Goal: Browse casually

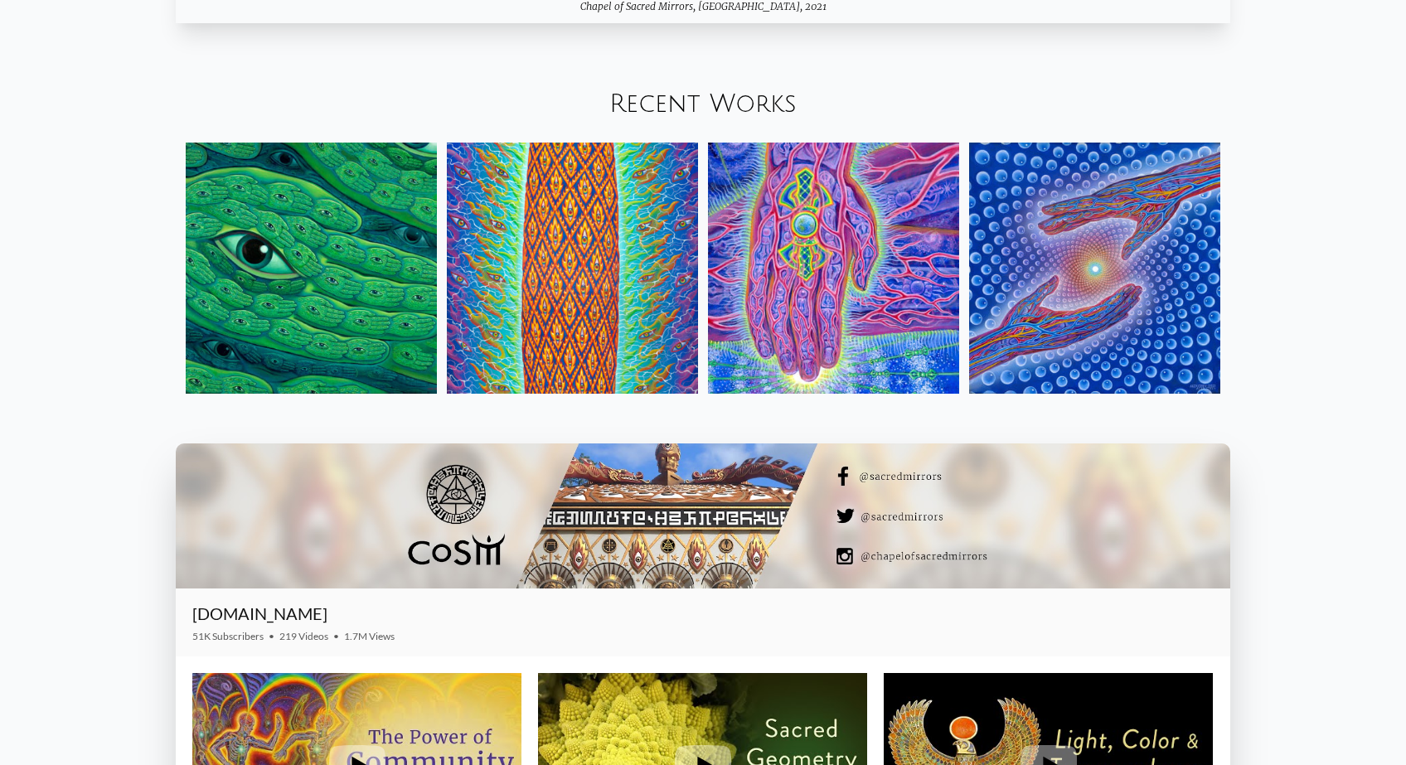
scroll to position [2321, 0]
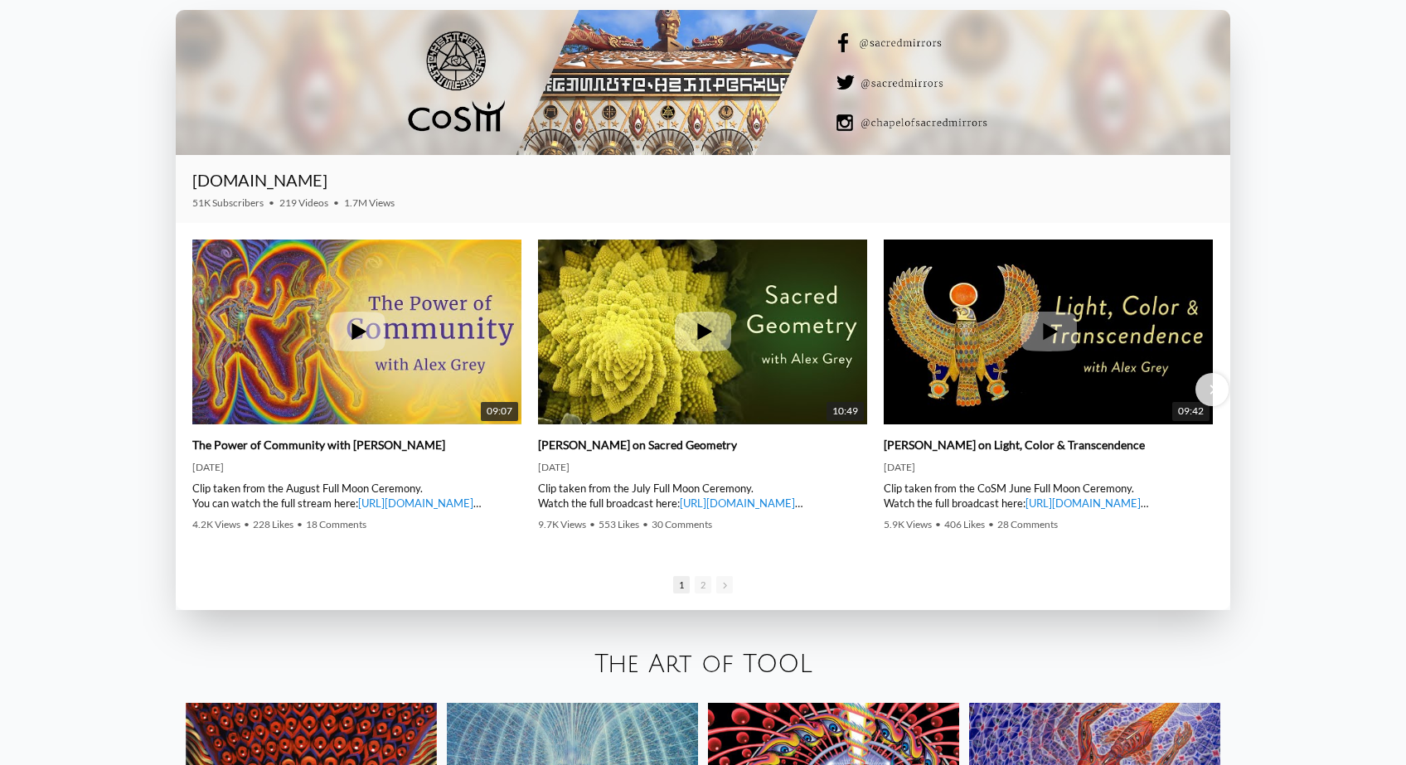
scroll to position [2736, 0]
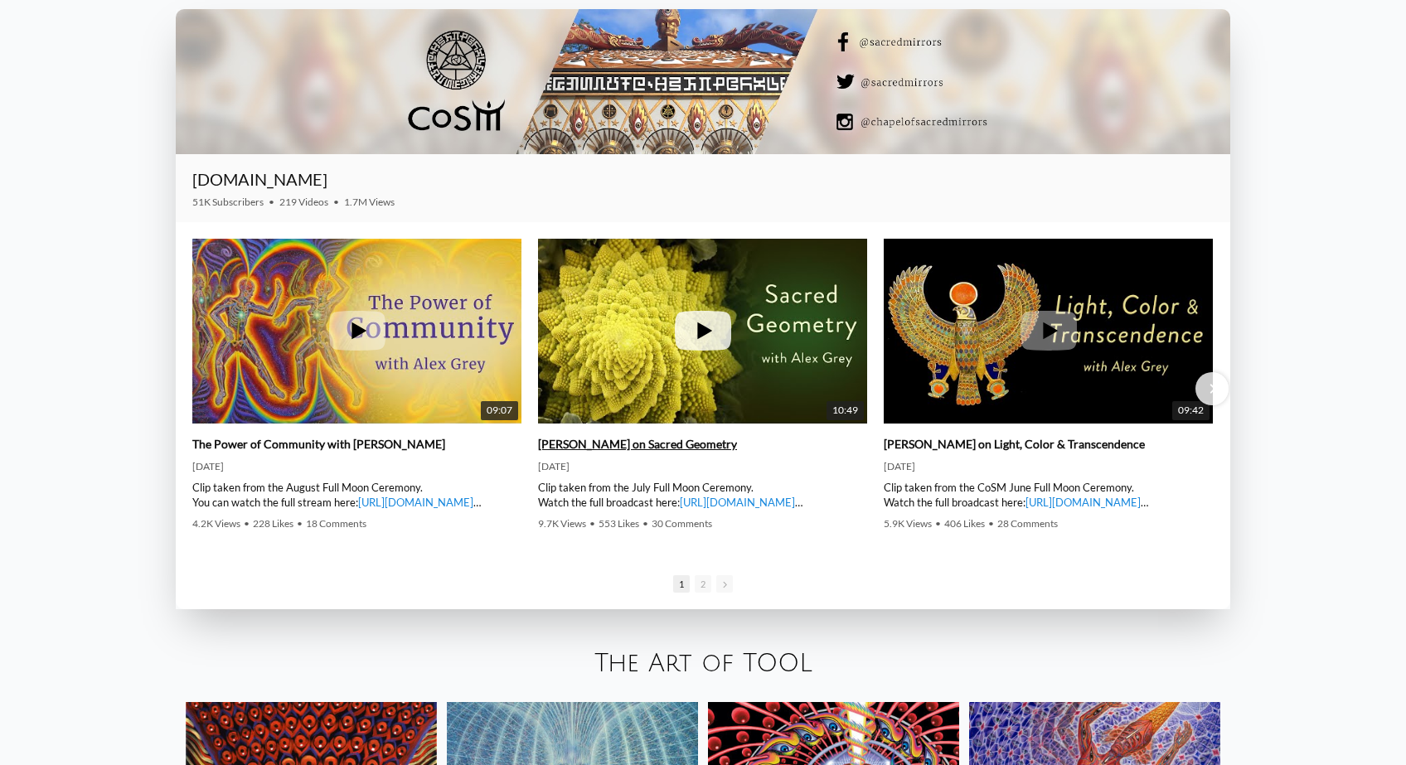
click at [700, 347] on icon at bounding box center [703, 331] width 56 height 40
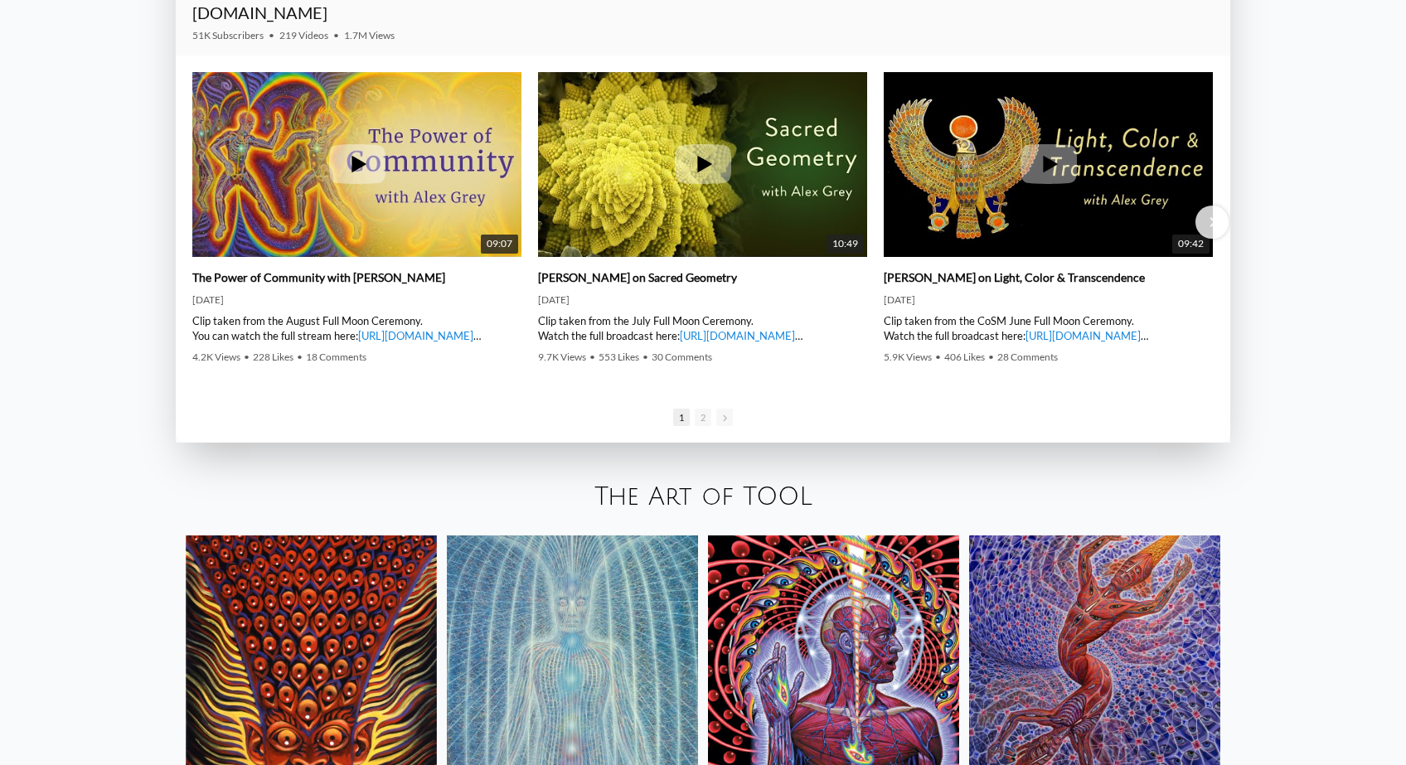
scroll to position [2902, 0]
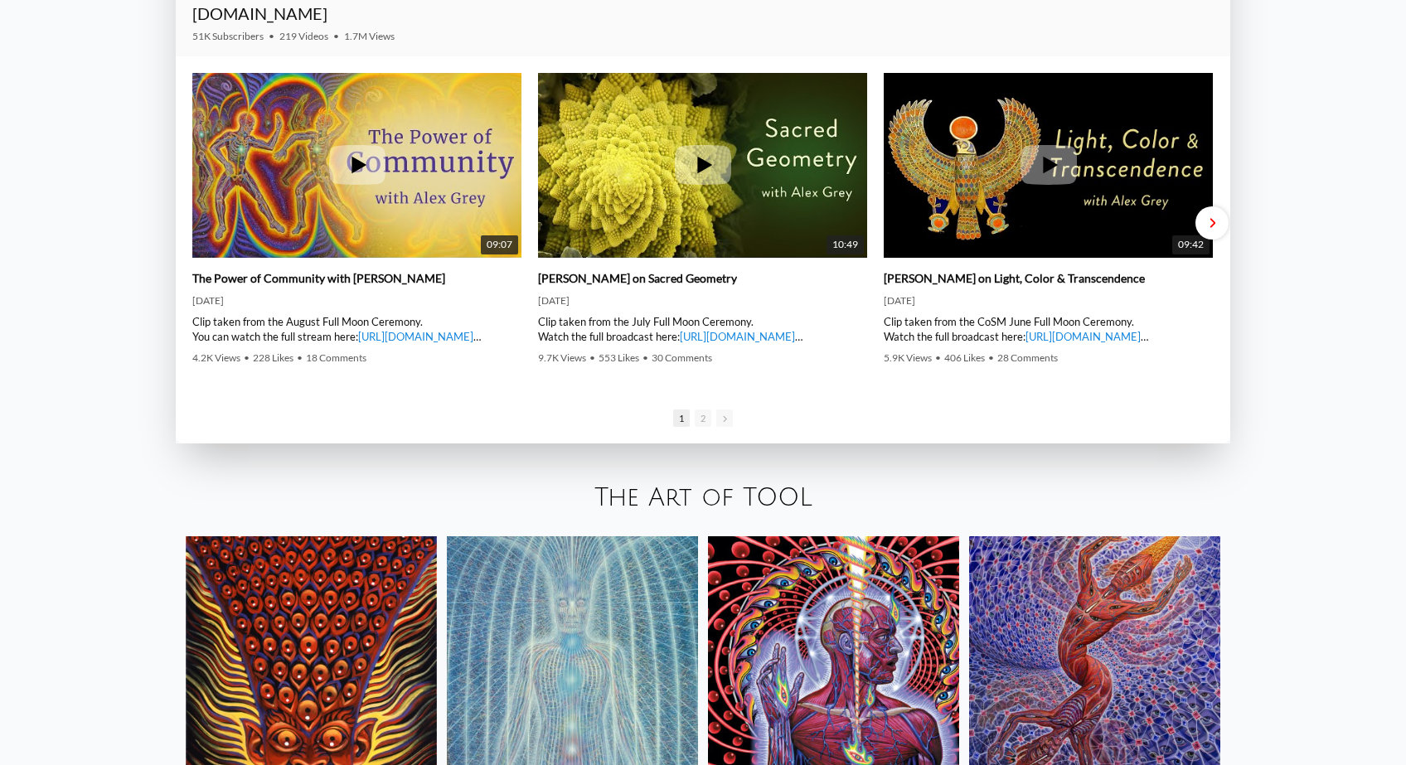
click at [1215, 226] on div at bounding box center [1211, 222] width 33 height 33
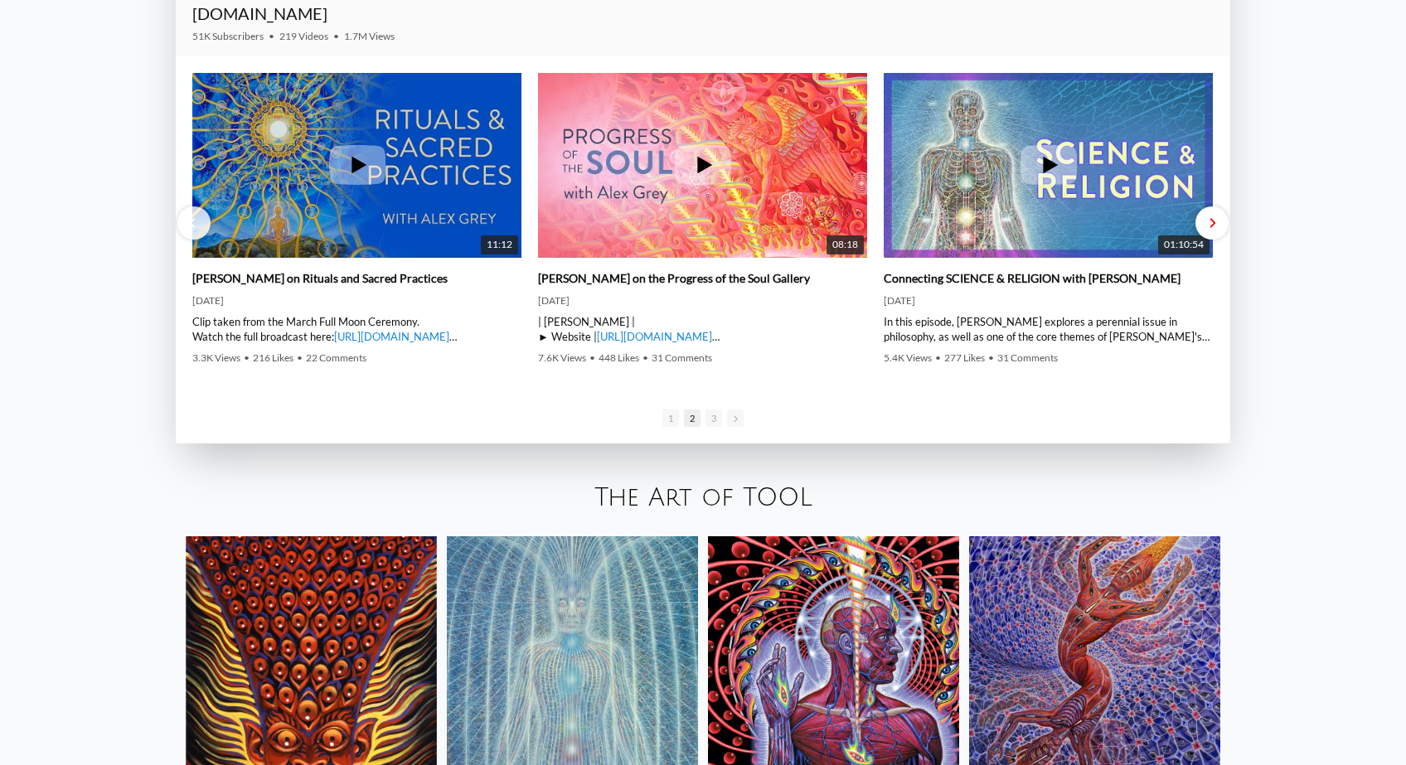
click at [1215, 226] on div at bounding box center [1211, 222] width 33 height 33
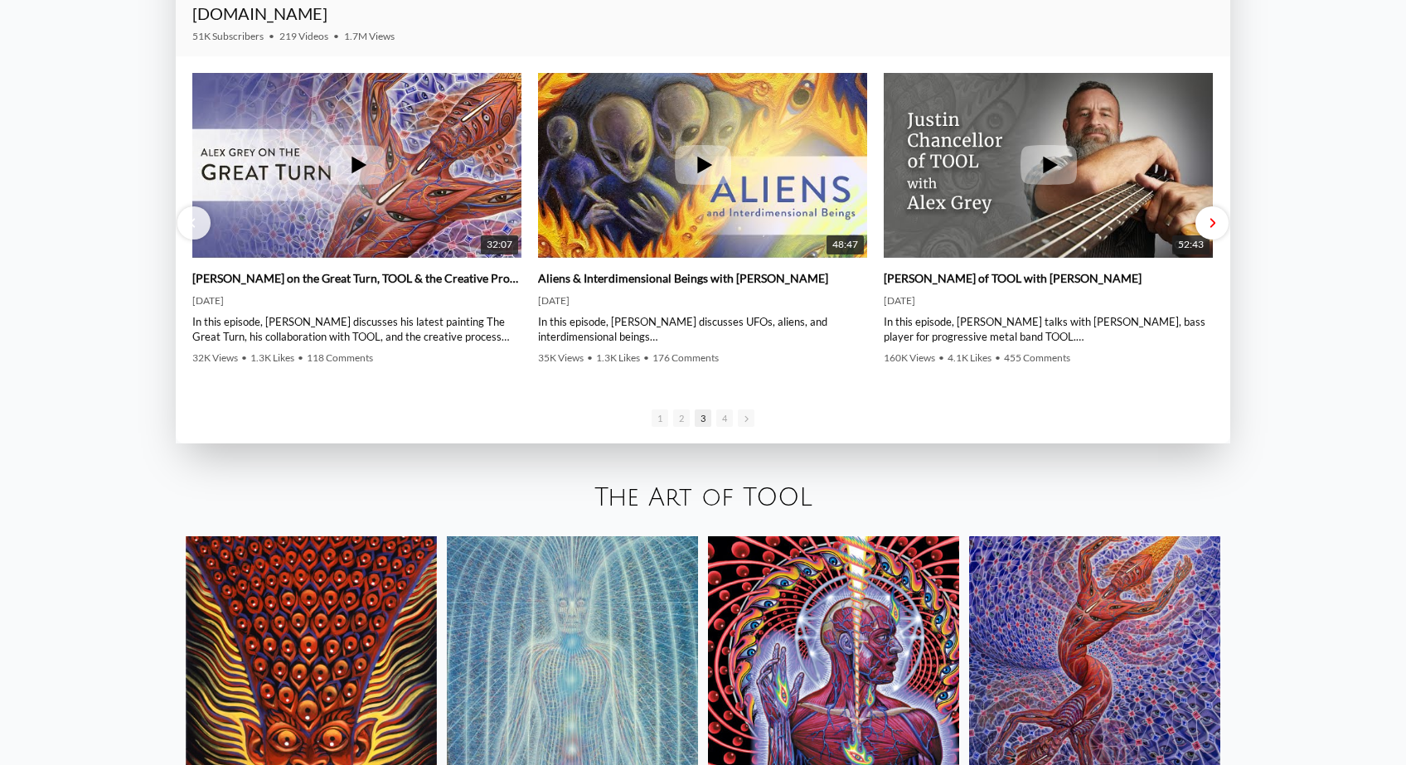
click at [1215, 226] on div at bounding box center [1211, 222] width 33 height 33
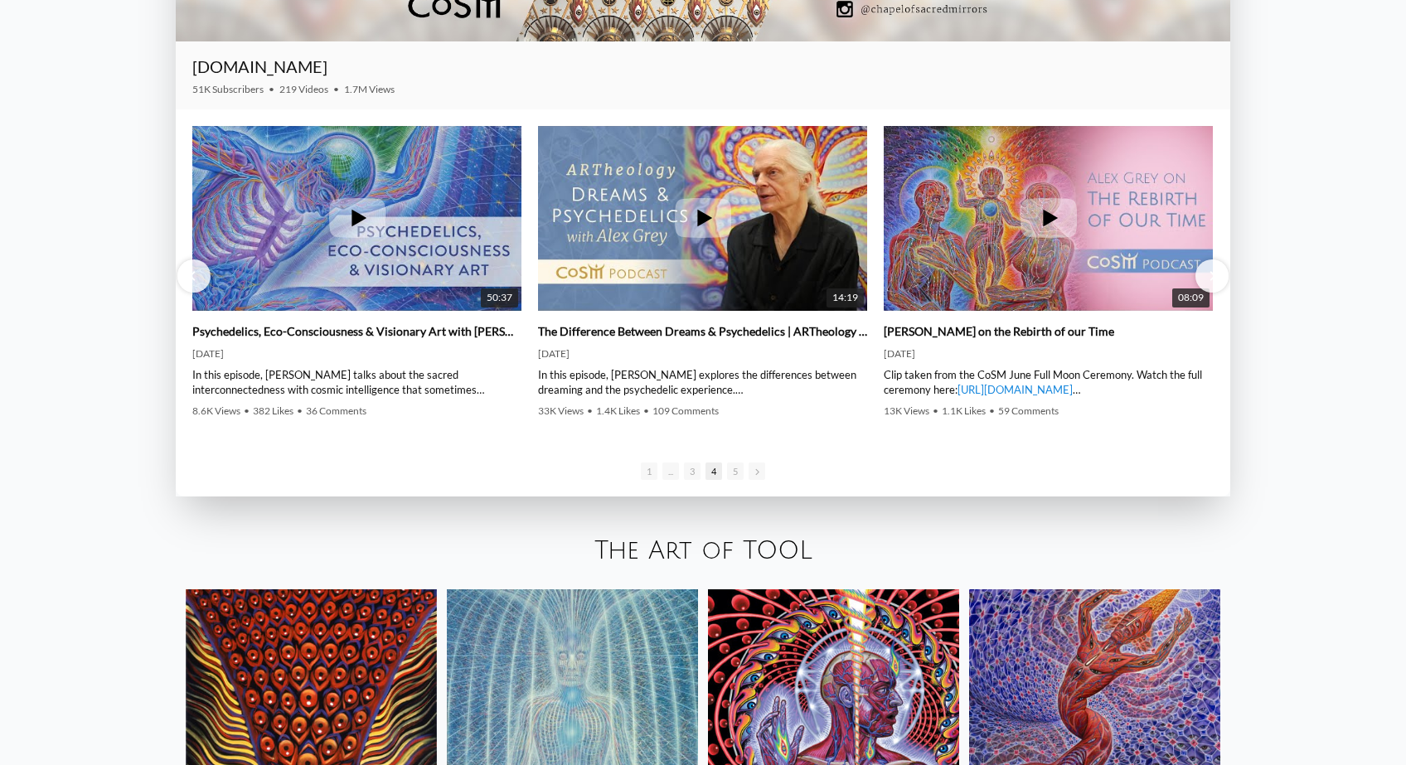
scroll to position [2819, 0]
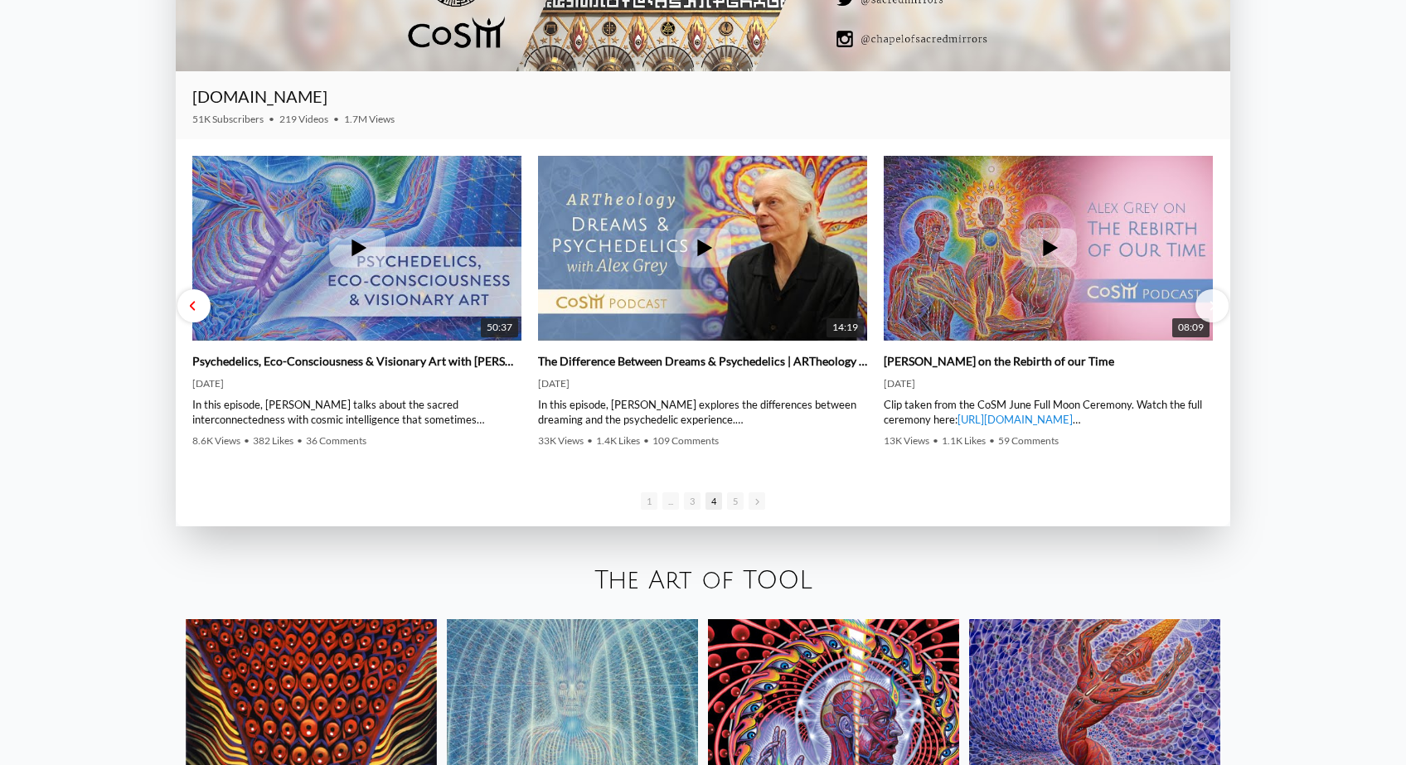
click at [204, 310] on div at bounding box center [193, 305] width 33 height 33
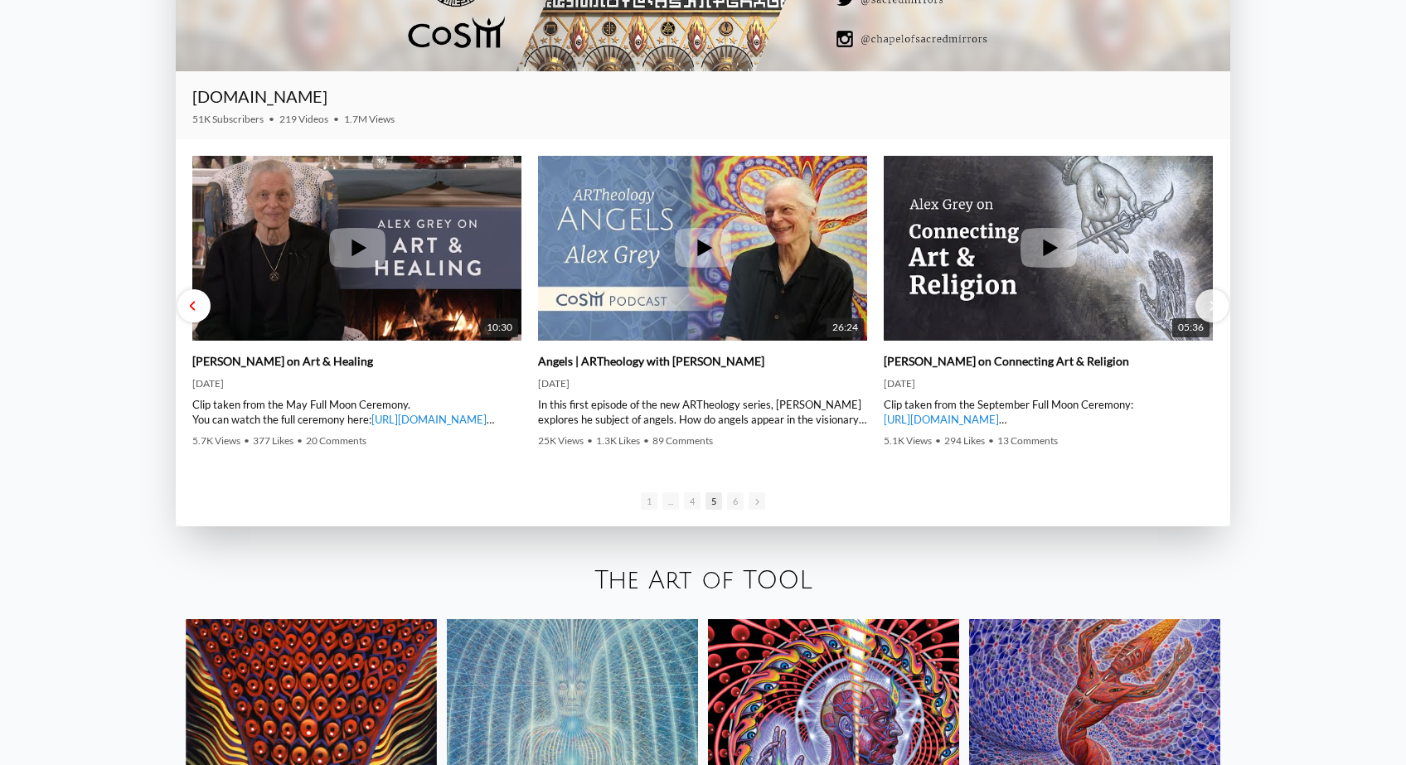
click at [198, 311] on div at bounding box center [193, 305] width 33 height 33
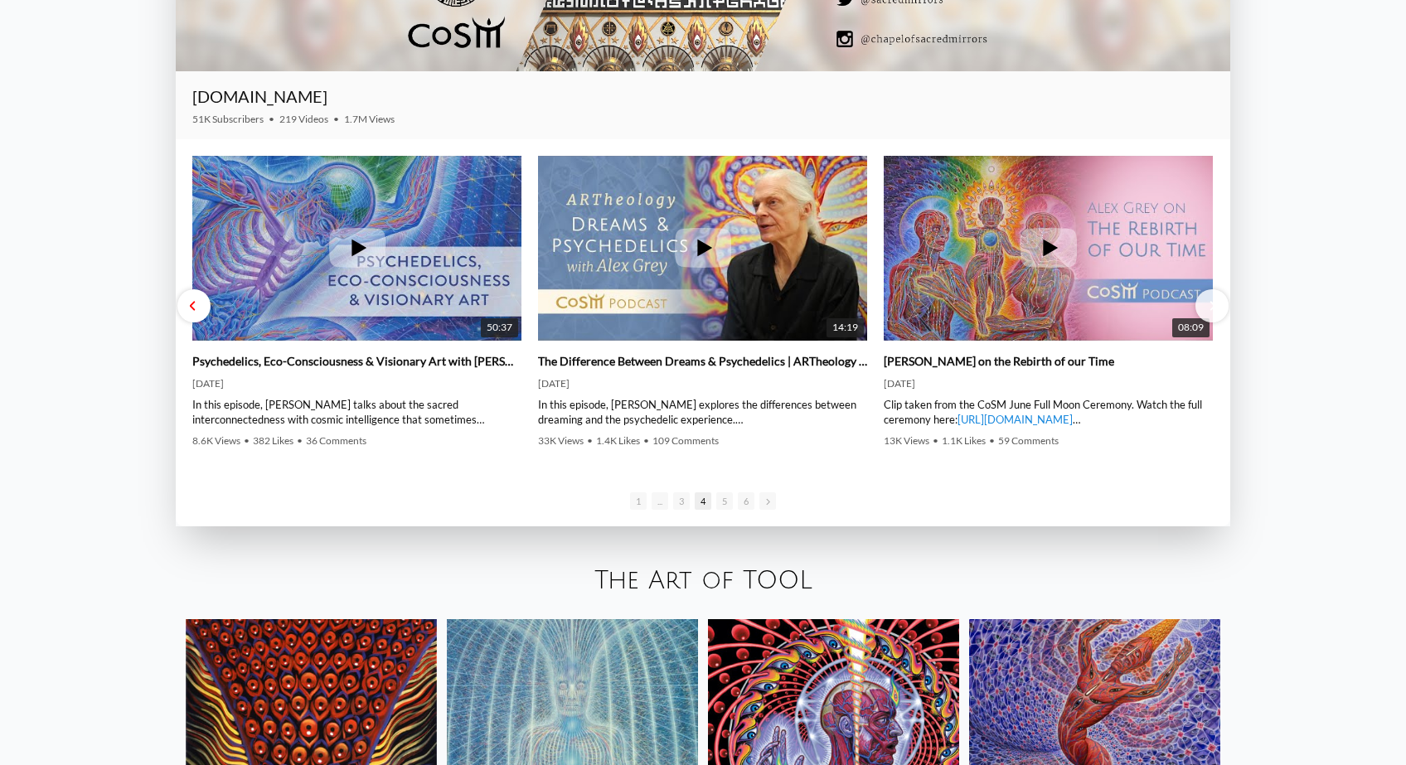
click at [198, 311] on div at bounding box center [193, 305] width 33 height 33
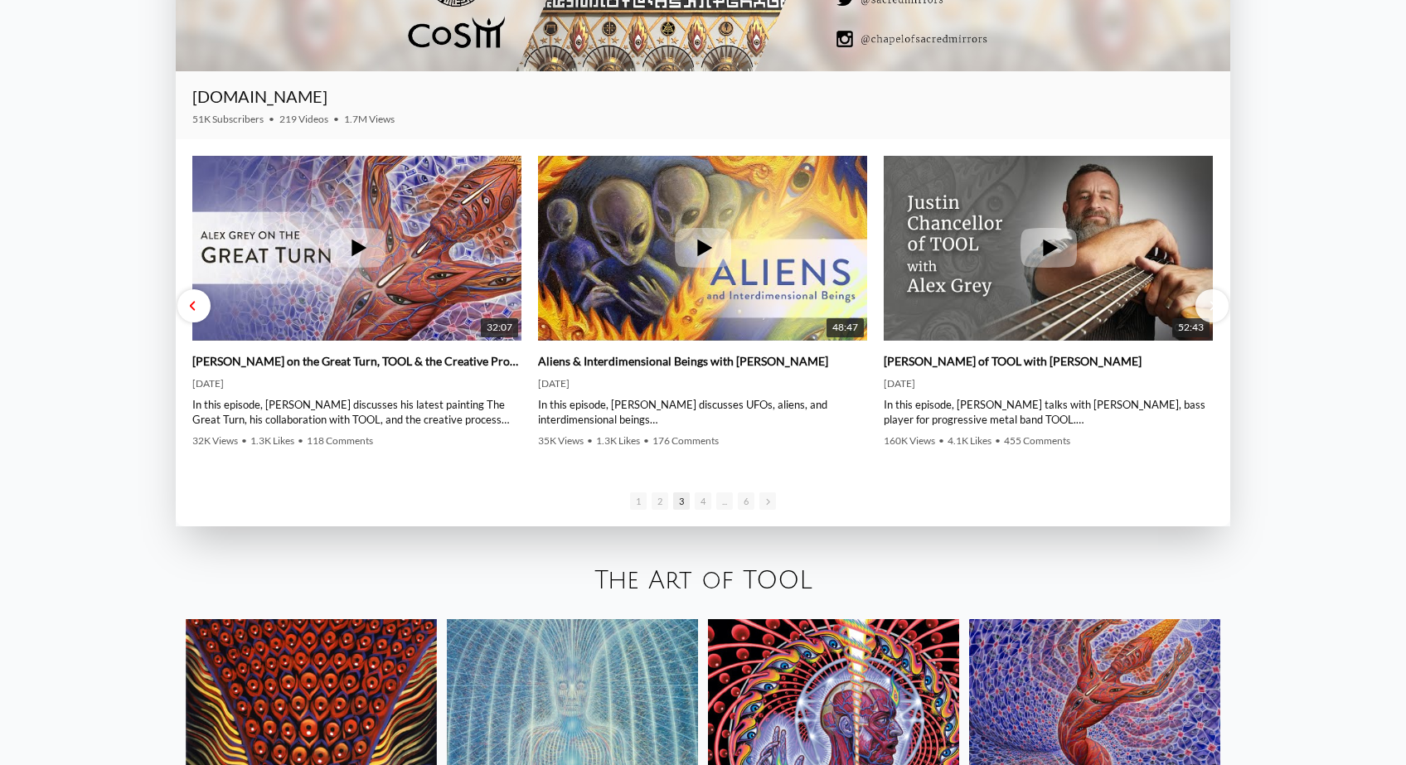
click at [198, 311] on div at bounding box center [193, 305] width 33 height 33
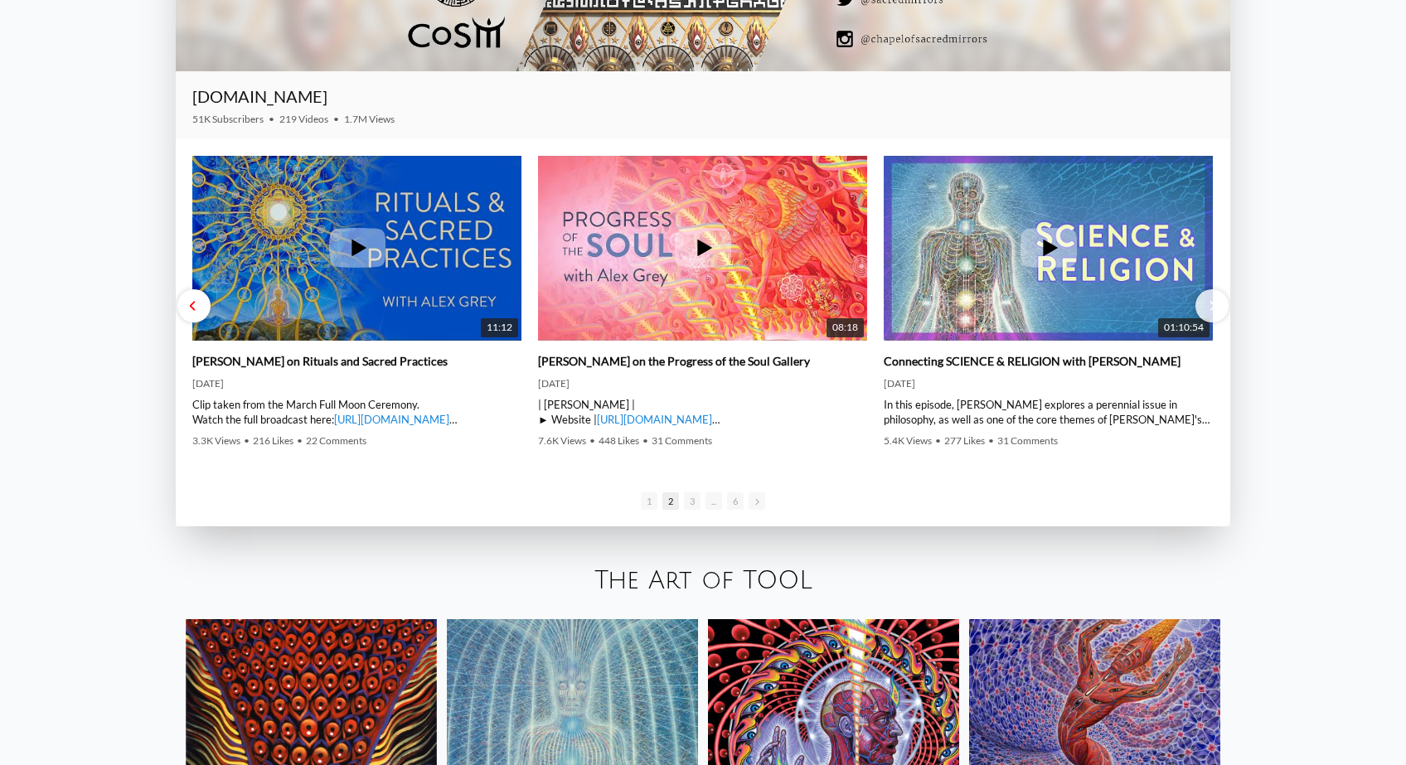
click at [198, 311] on div at bounding box center [193, 305] width 33 height 33
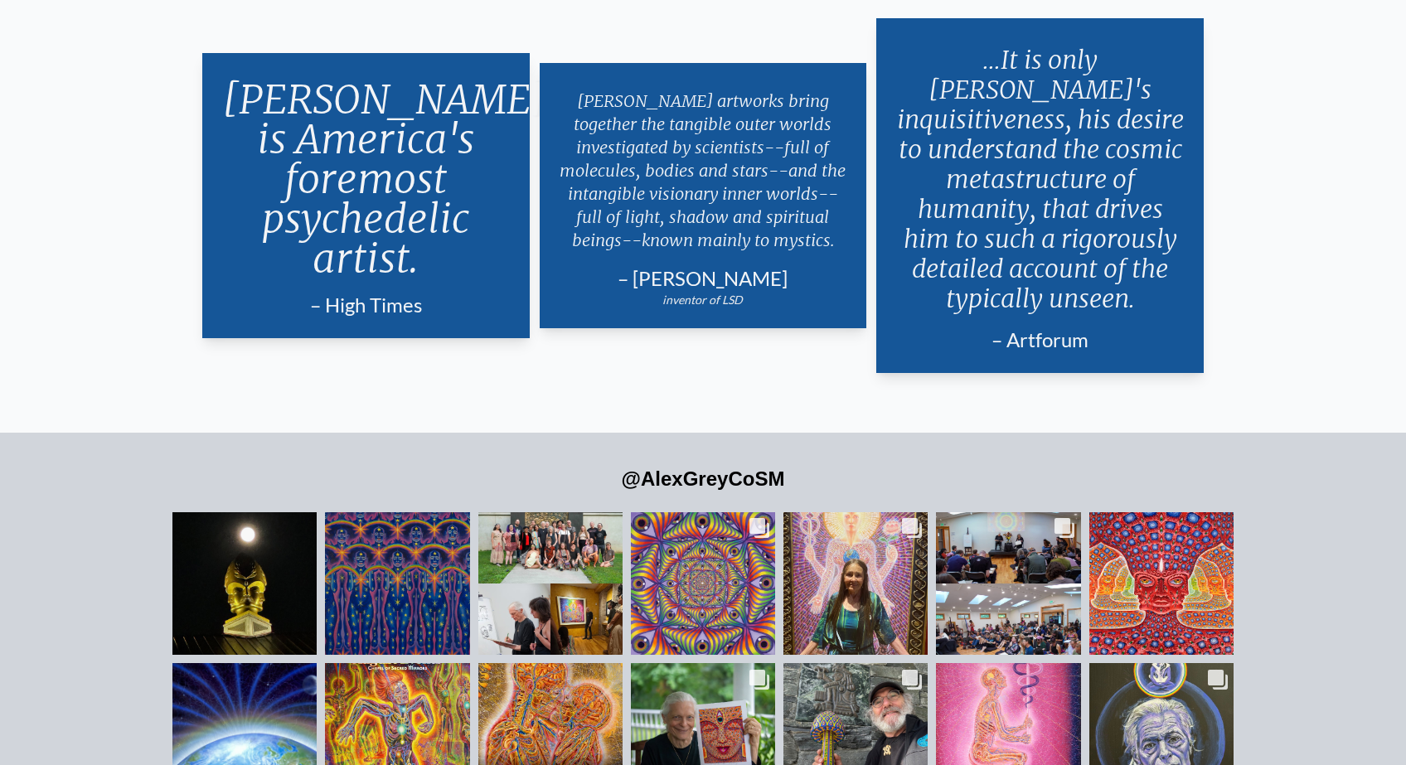
scroll to position [4015, 0]
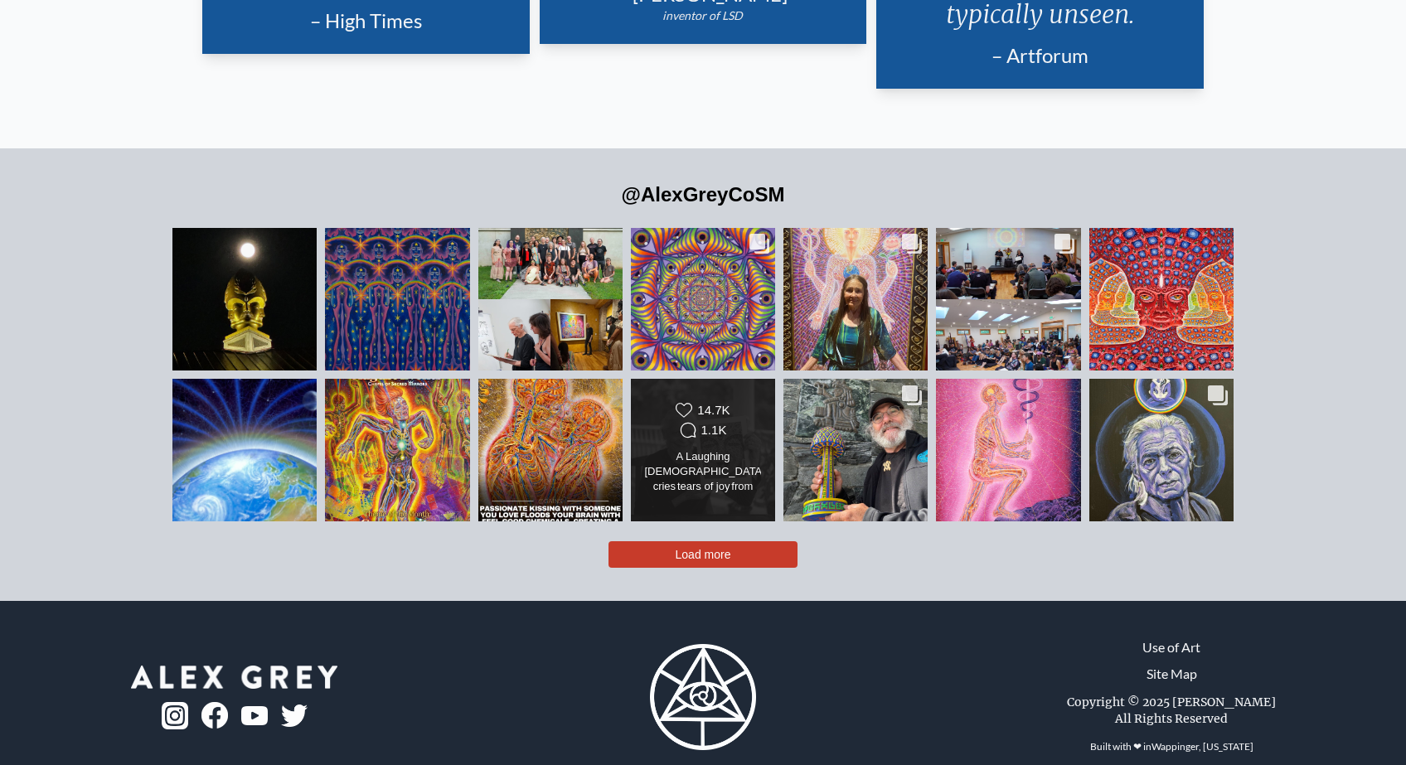
click at [744, 541] on button "Load more" at bounding box center [702, 554] width 189 height 27
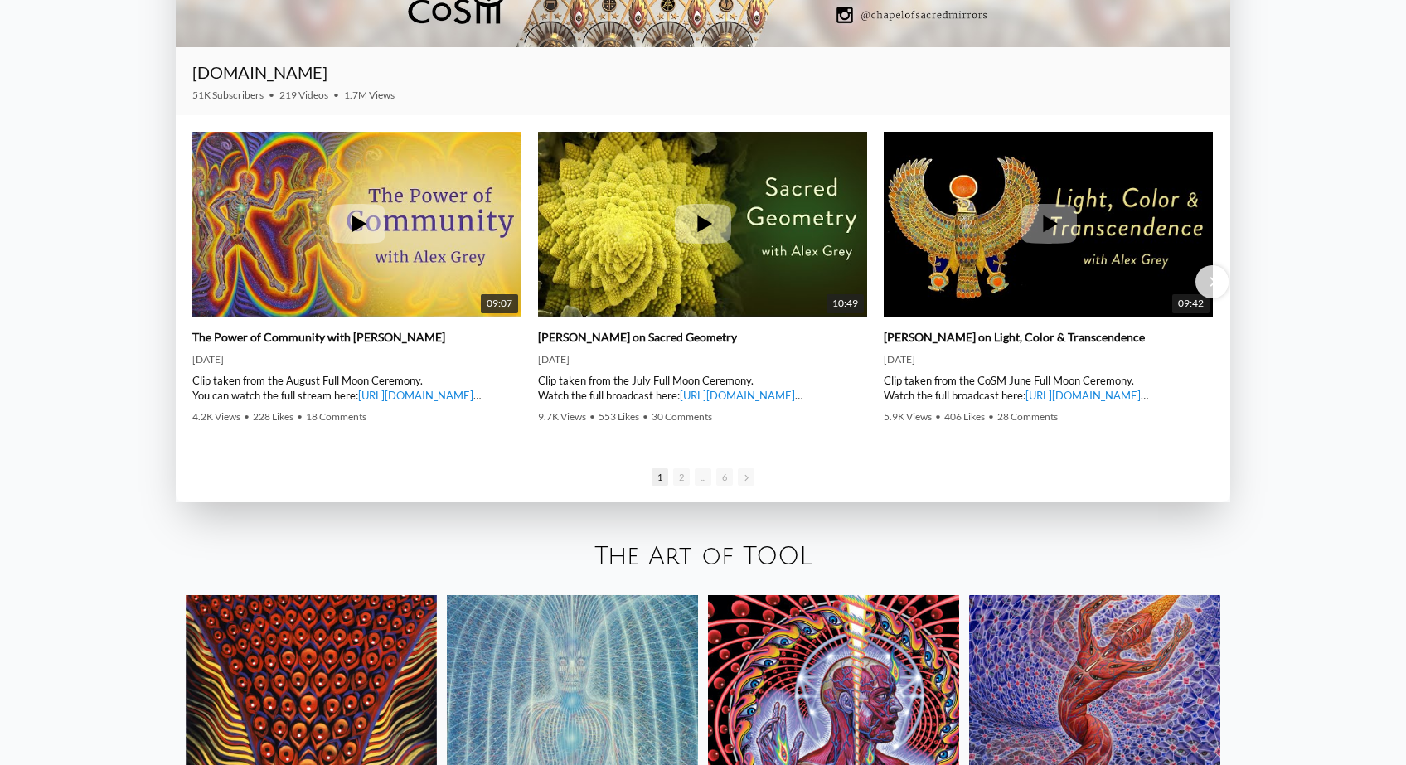
scroll to position [2805, 0]
